Goal: Task Accomplishment & Management: Use online tool/utility

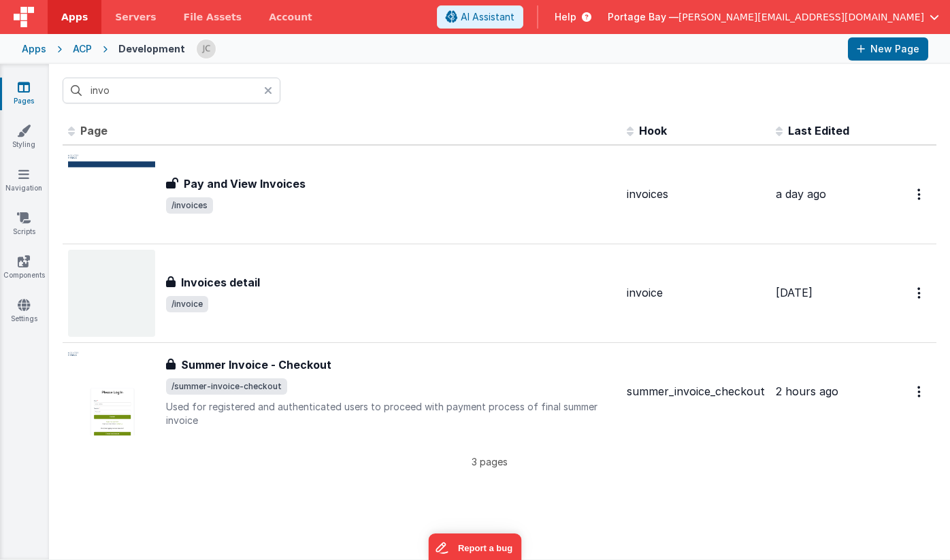
click at [373, 111] on div "invo" at bounding box center [499, 90] width 901 height 53
click at [265, 90] on icon at bounding box center [268, 90] width 8 height 11
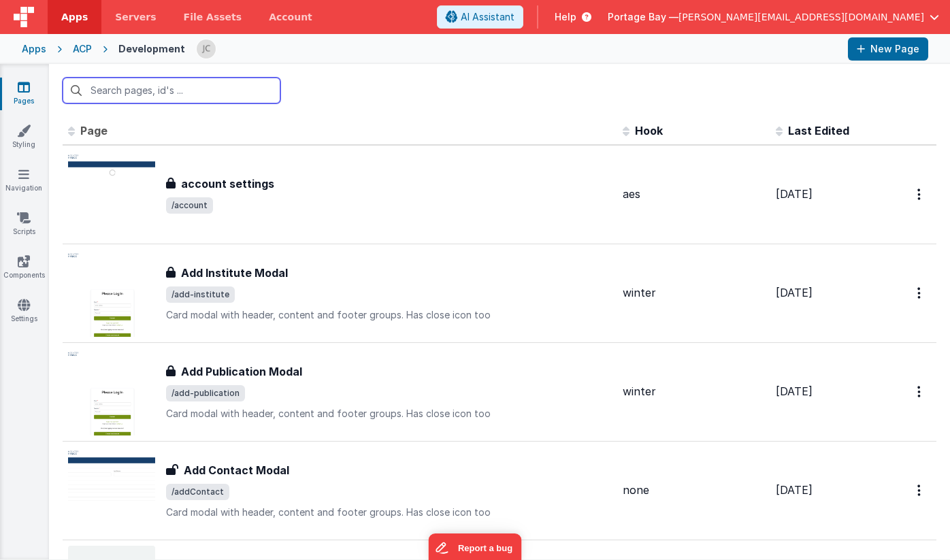
click at [210, 98] on input "text" at bounding box center [172, 91] width 218 height 26
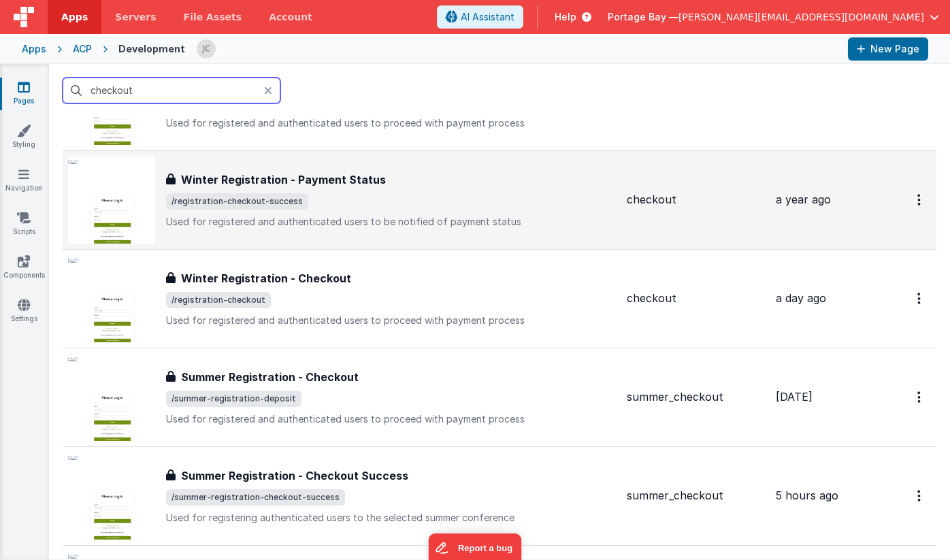
scroll to position [99, 0]
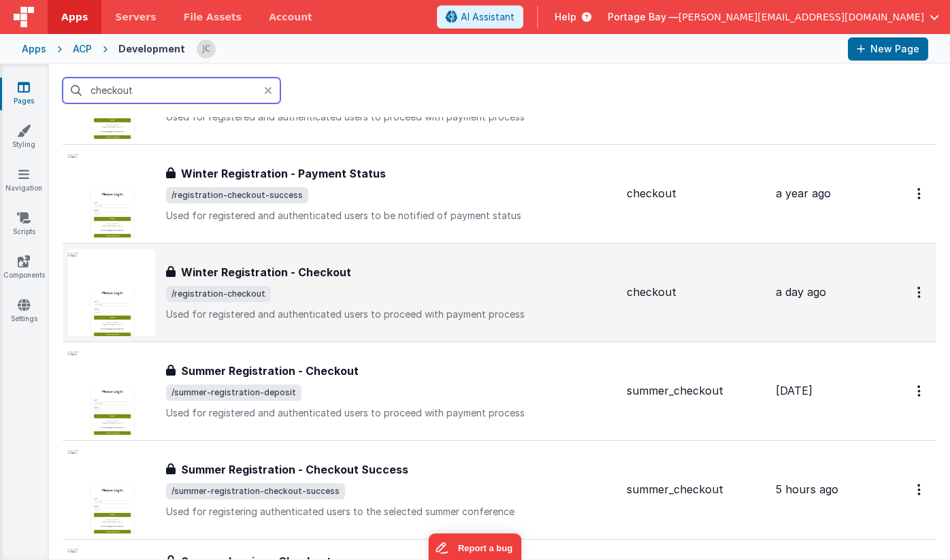
type input "checkout"
click at [399, 293] on span "/registration-checkout" at bounding box center [391, 294] width 450 height 16
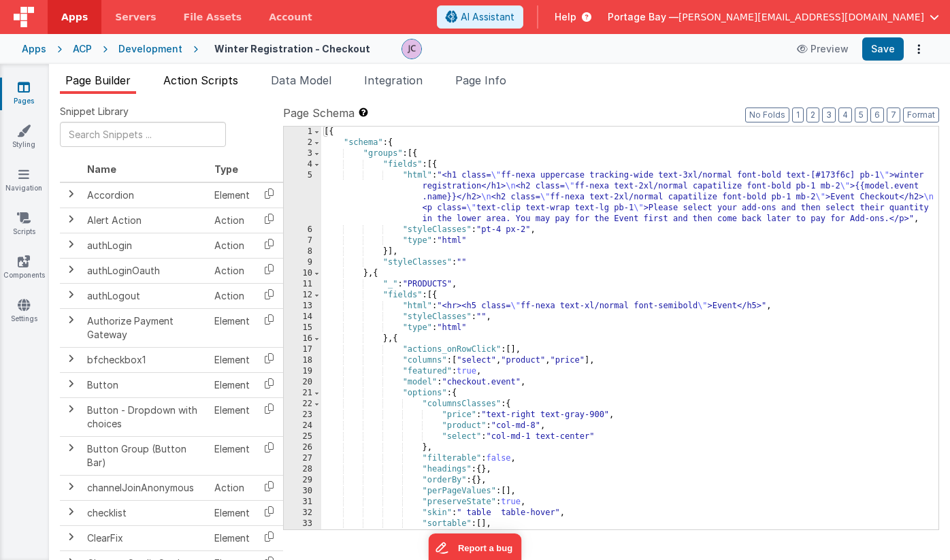
click at [191, 74] on span "Action Scripts" at bounding box center [200, 81] width 75 height 14
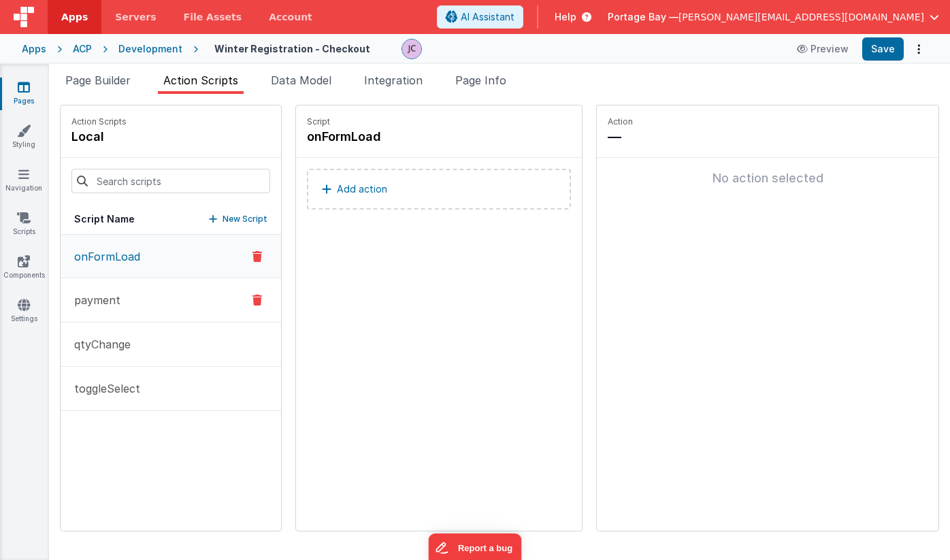
click at [133, 303] on button "payment" at bounding box center [171, 300] width 221 height 44
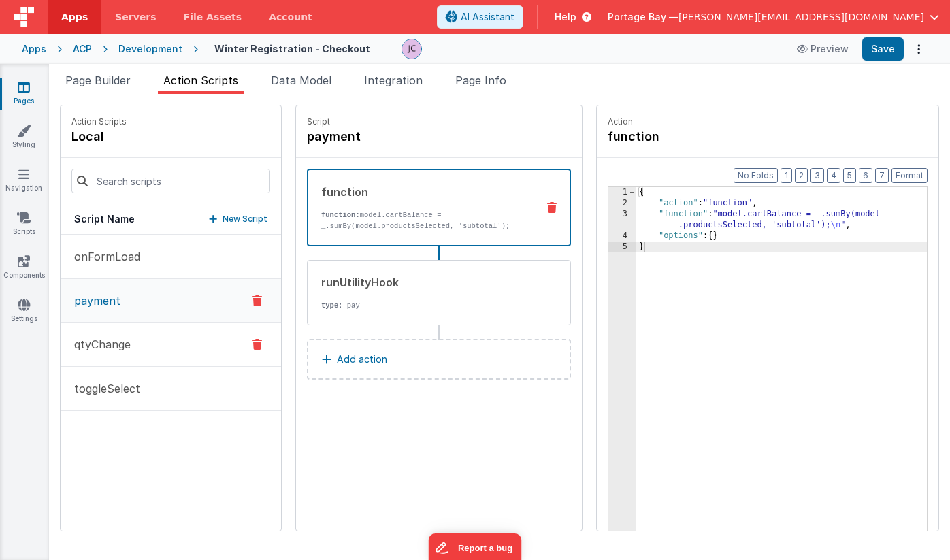
click at [150, 345] on button "qtyChange" at bounding box center [171, 345] width 221 height 44
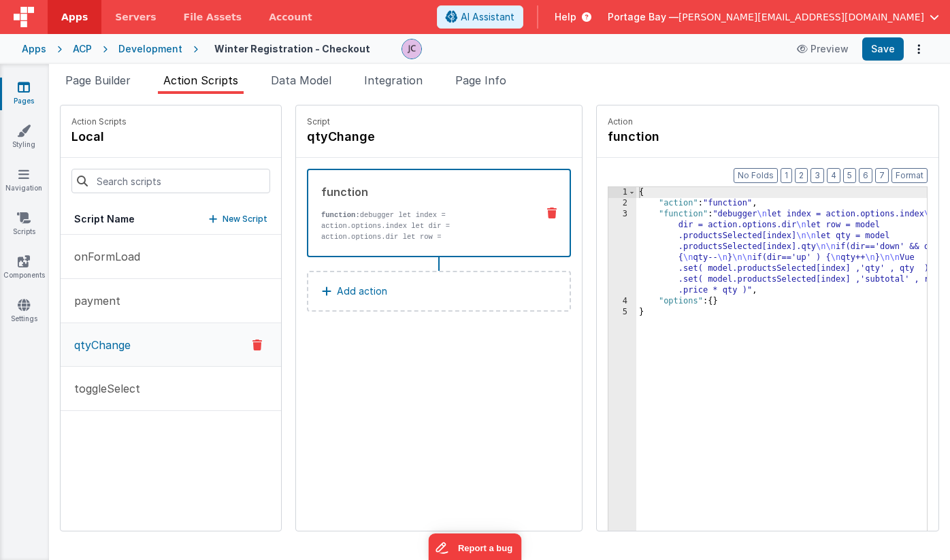
click at [645, 216] on div "{ "action" : "function" , "function" : "debugger \n let index = action.options.…" at bounding box center [800, 391] width 326 height 408
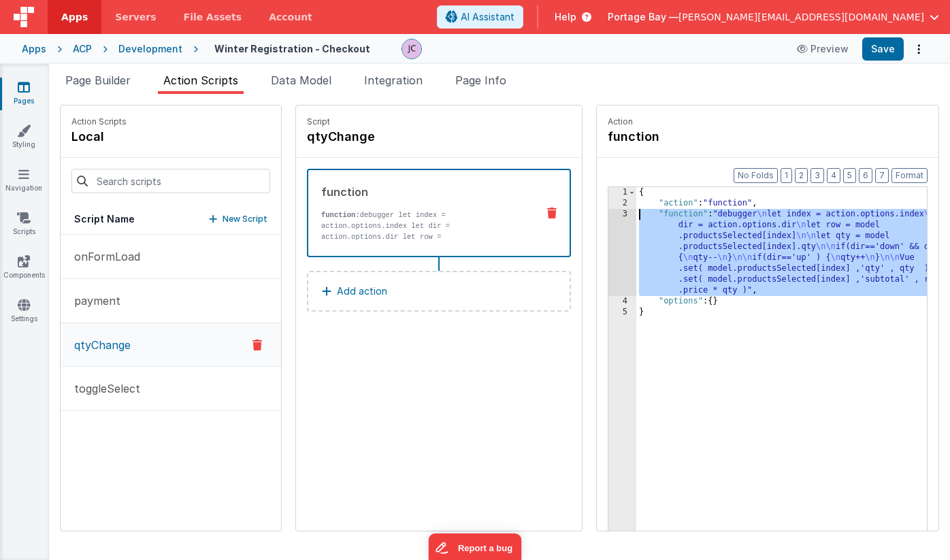
click at [609, 213] on div "3" at bounding box center [623, 252] width 28 height 87
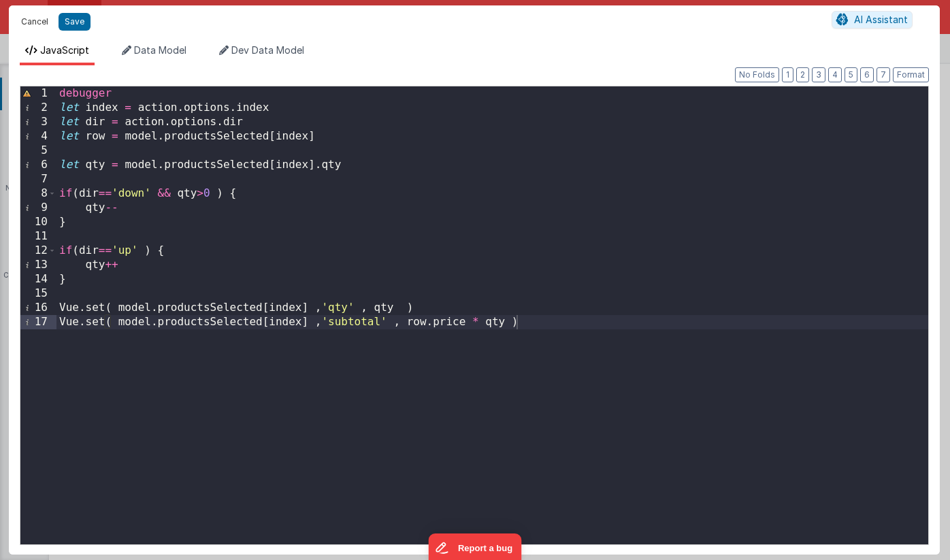
click at [31, 20] on button "Cancel" at bounding box center [34, 21] width 41 height 19
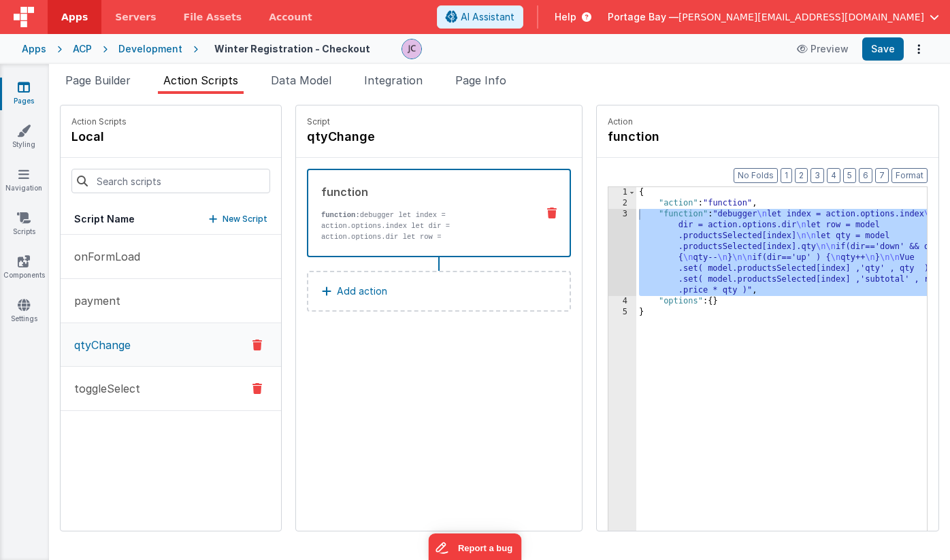
click at [129, 394] on p "toggleSelect" at bounding box center [103, 389] width 74 height 16
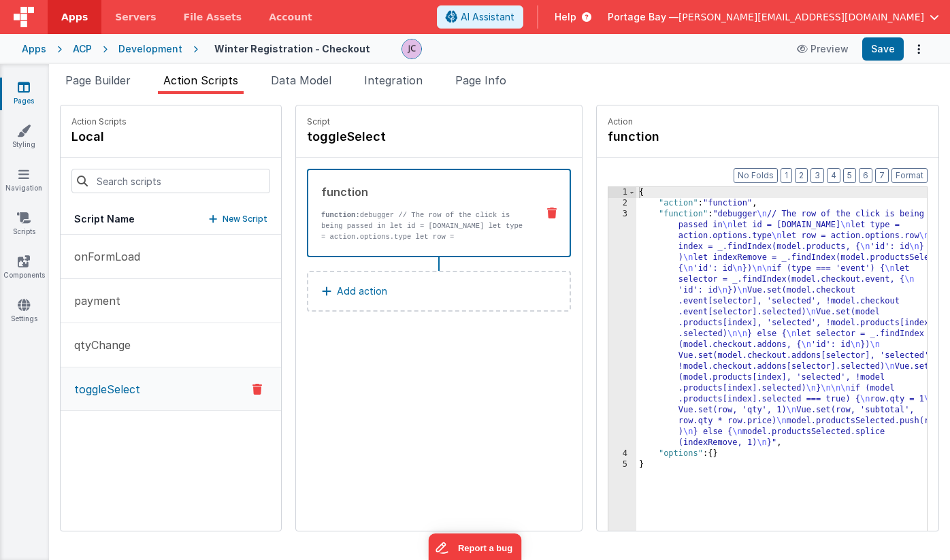
click at [645, 214] on div "{ "action" : "function" , "function" : "debugger \n // The row of the click is …" at bounding box center [800, 391] width 326 height 408
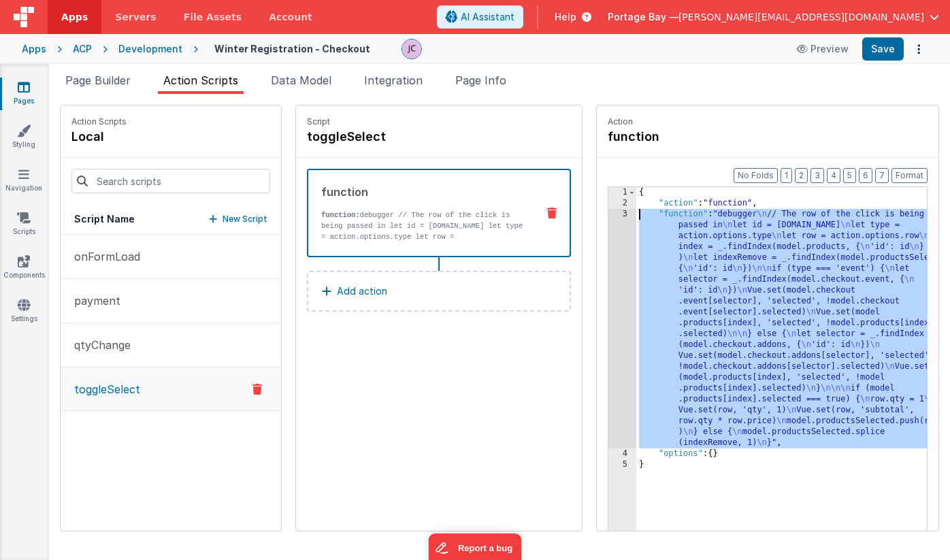
click at [609, 214] on div "3" at bounding box center [623, 329] width 28 height 240
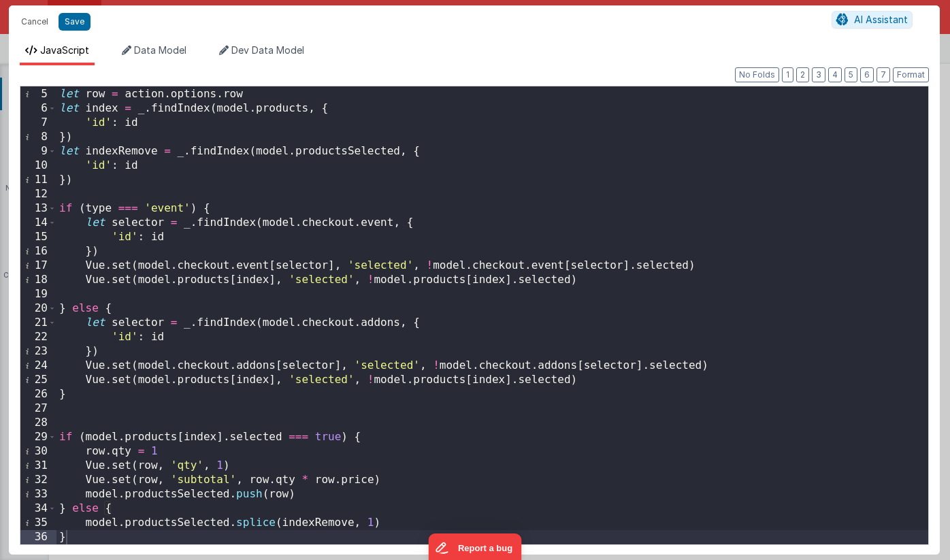
scroll to position [57, 0]
click at [34, 22] on button "Cancel" at bounding box center [34, 21] width 41 height 19
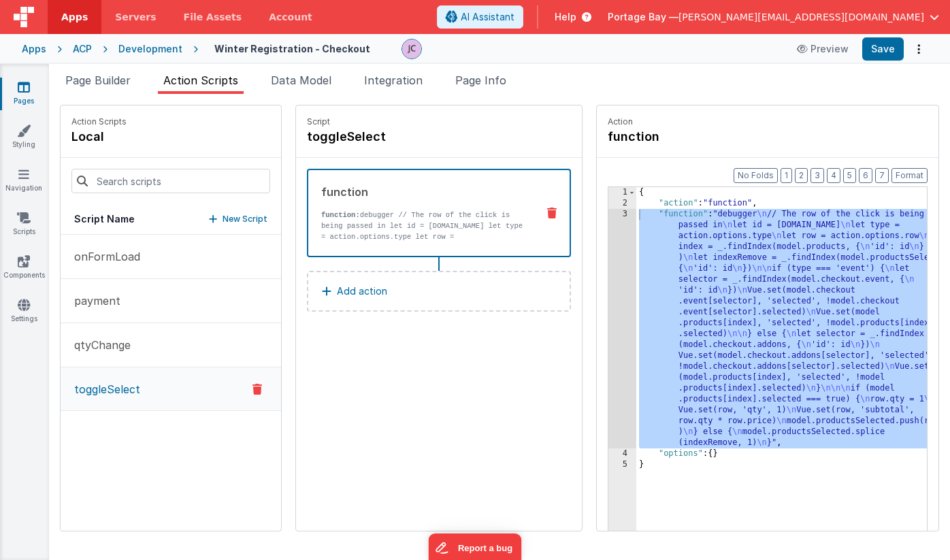
click at [153, 46] on div "Development" at bounding box center [150, 49] width 64 height 14
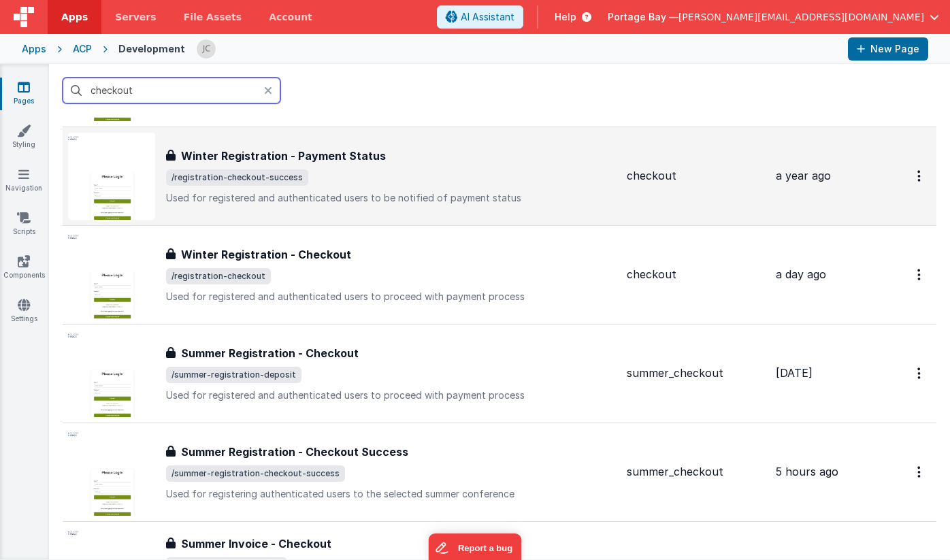
scroll to position [121, 0]
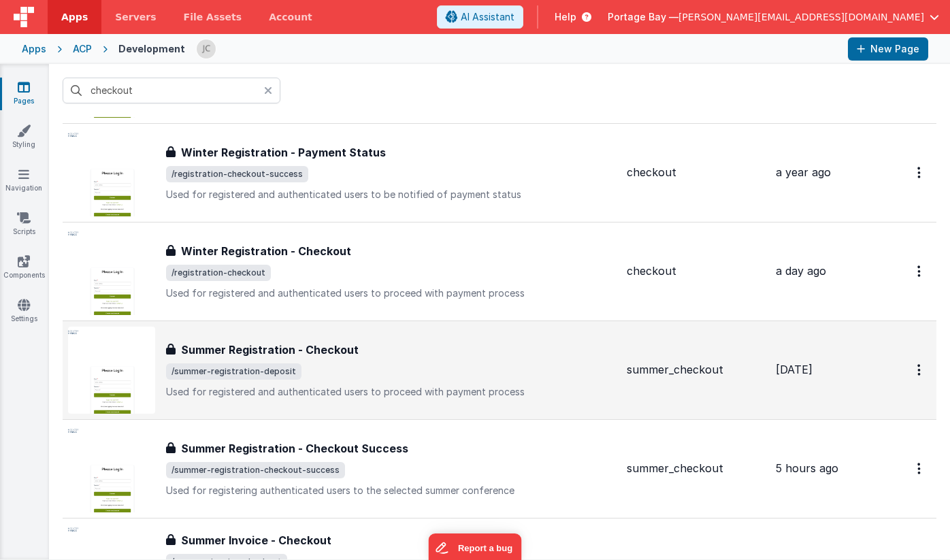
click at [438, 370] on span "/summer-registration-deposit" at bounding box center [391, 372] width 450 height 16
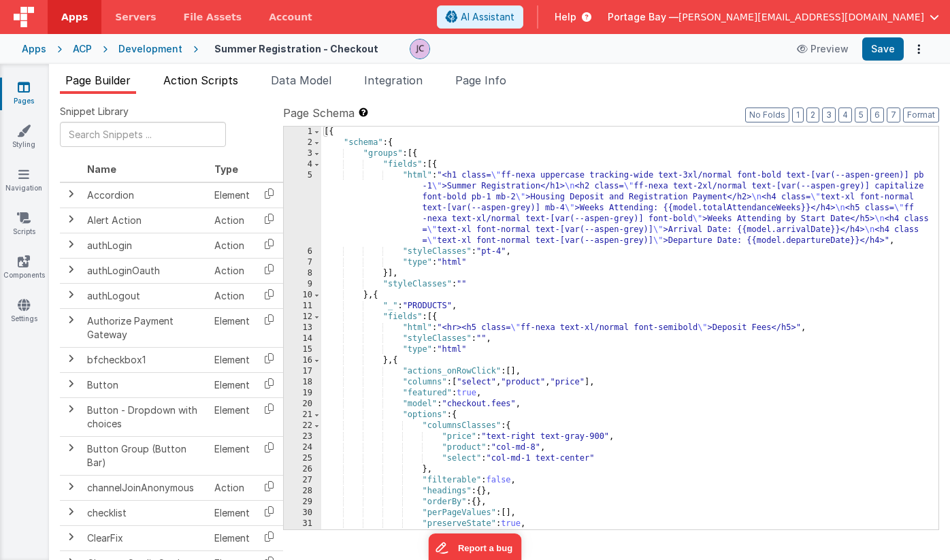
click at [200, 78] on span "Action Scripts" at bounding box center [200, 81] width 75 height 14
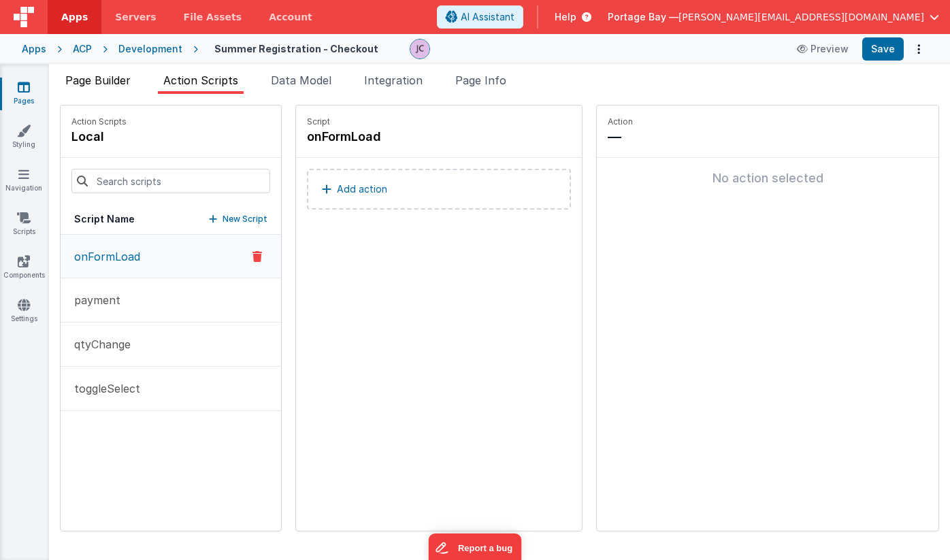
click at [110, 78] on span "Page Builder" at bounding box center [97, 81] width 65 height 14
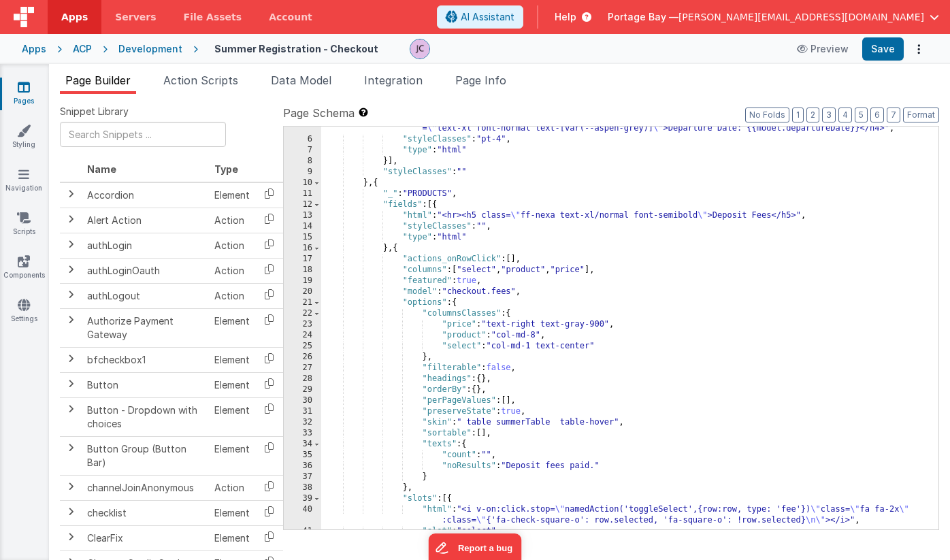
scroll to position [116, 0]
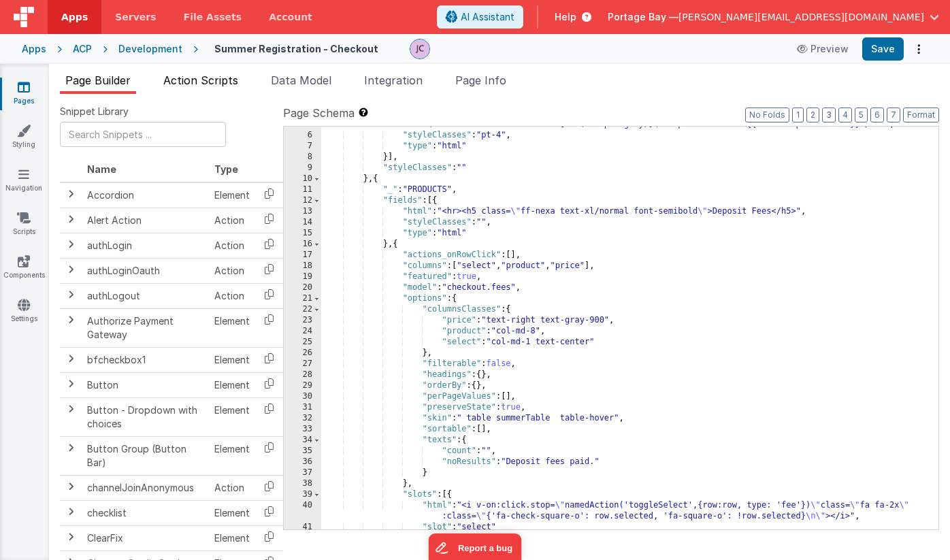
click at [217, 79] on span "Action Scripts" at bounding box center [200, 81] width 75 height 14
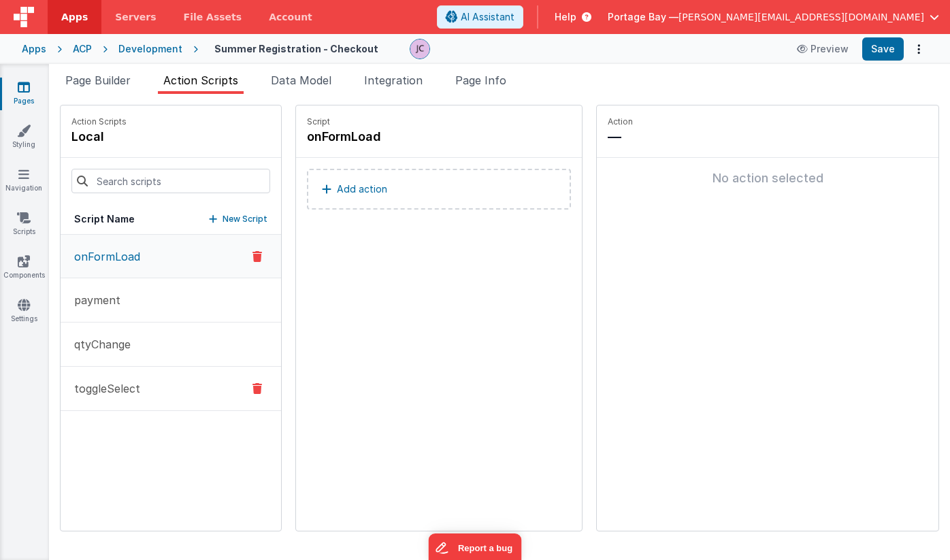
click at [147, 382] on button "toggleSelect" at bounding box center [171, 389] width 221 height 44
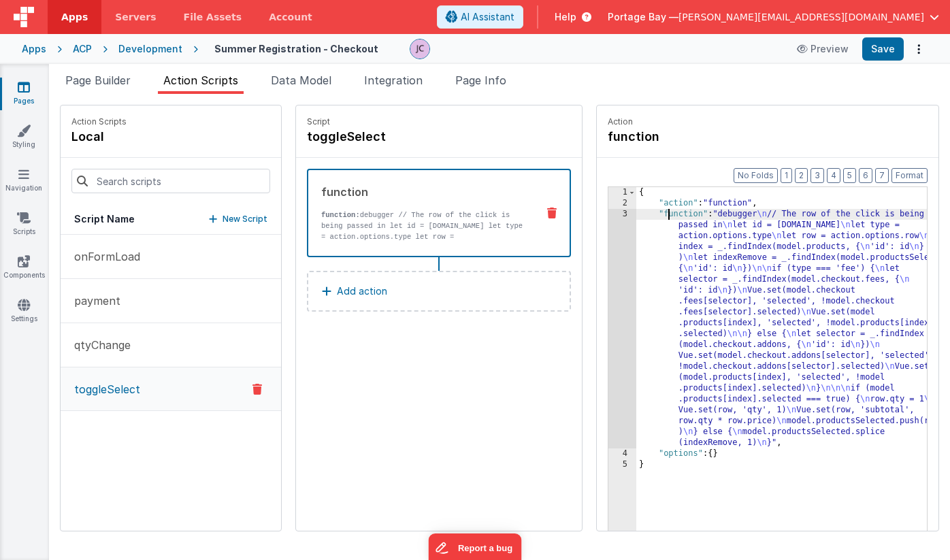
click at [637, 213] on div "{ "action" : "function" , "function" : "debugger \n // The row of the click is …" at bounding box center [800, 391] width 326 height 408
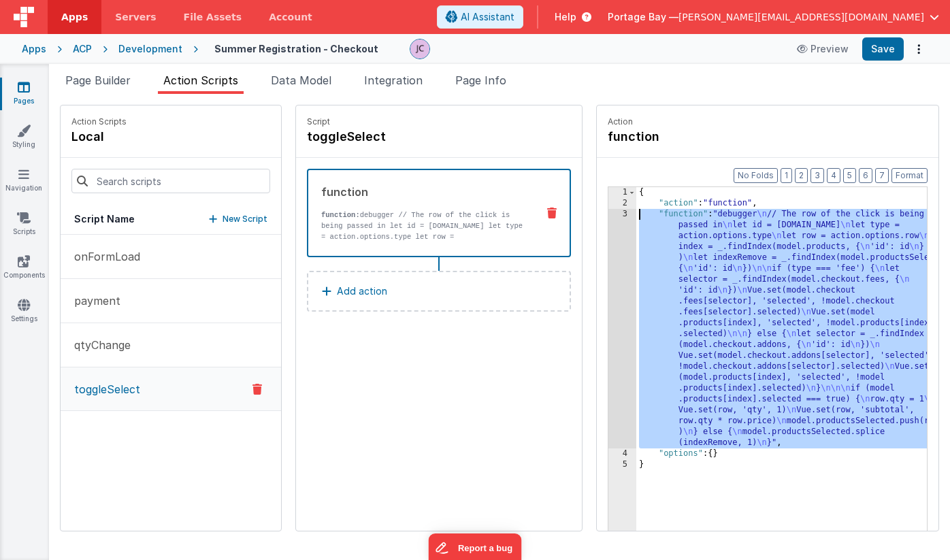
click at [609, 213] on div "3" at bounding box center [623, 329] width 28 height 240
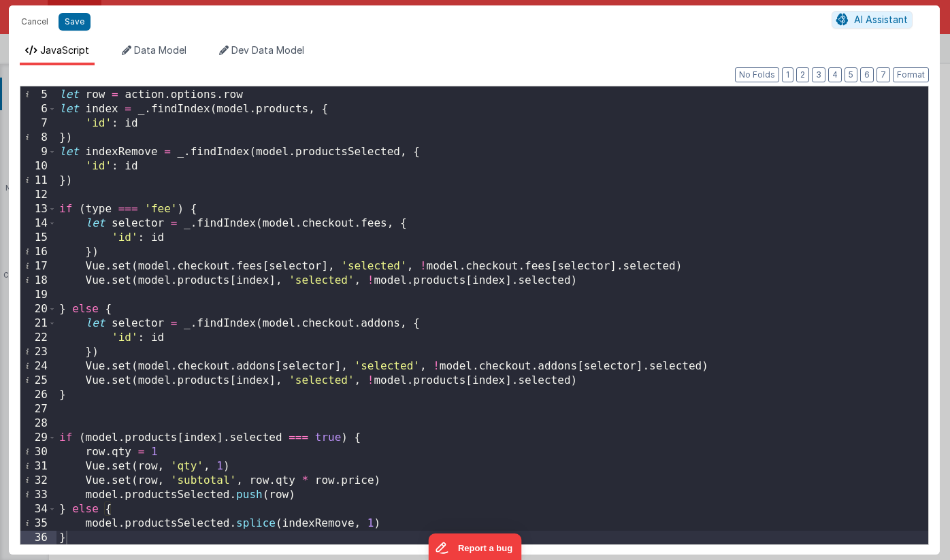
scroll to position [57, 0]
click at [33, 20] on button "Cancel" at bounding box center [34, 21] width 41 height 19
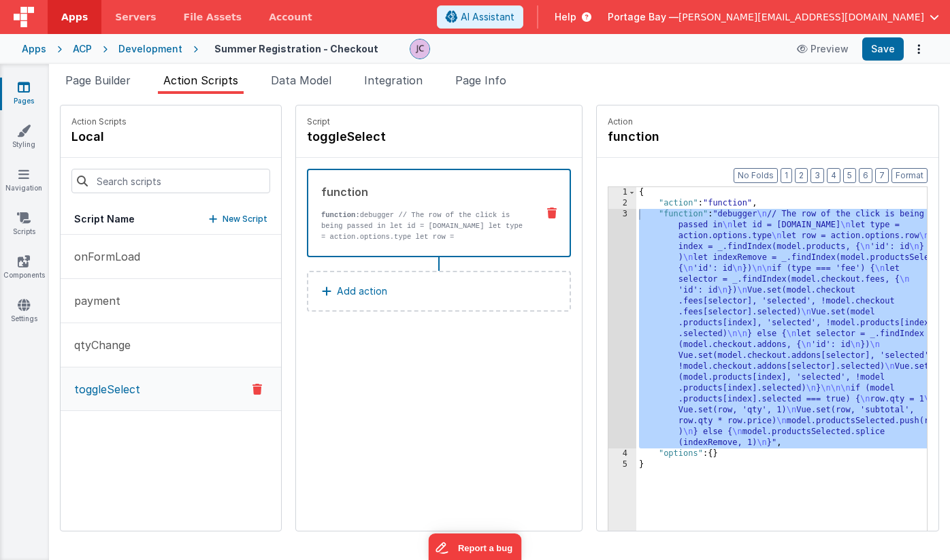
click at [618, 174] on div "Format 7 6 5 4 3 2 1 No Folds 1 2 3 4 5 { "action" : "function" , "function" : …" at bounding box center [768, 371] width 342 height 426
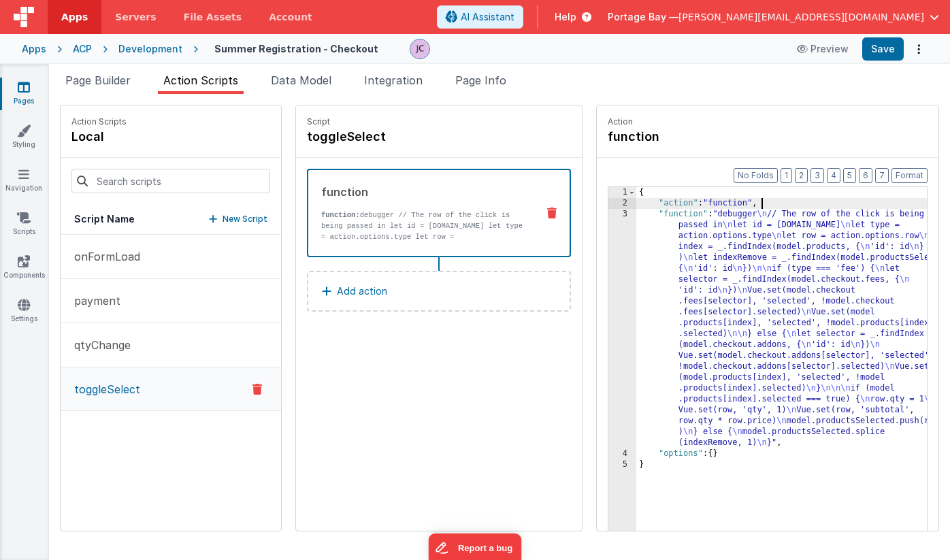
click at [739, 203] on div "{ "action" : "function" , "function" : "debugger \n // The row of the click is …" at bounding box center [800, 391] width 326 height 408
click at [152, 44] on div "Development" at bounding box center [150, 49] width 64 height 14
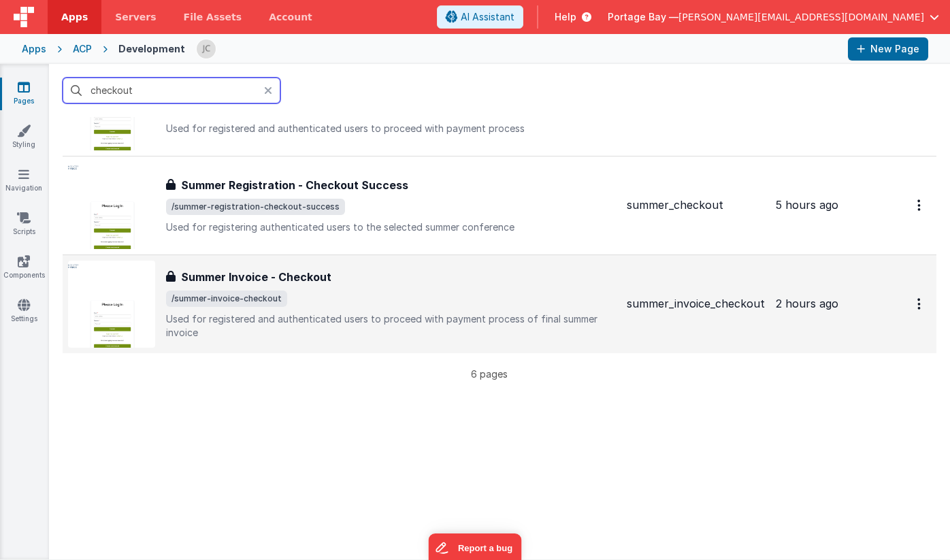
scroll to position [385, 0]
